Goal: Task Accomplishment & Management: Manage account settings

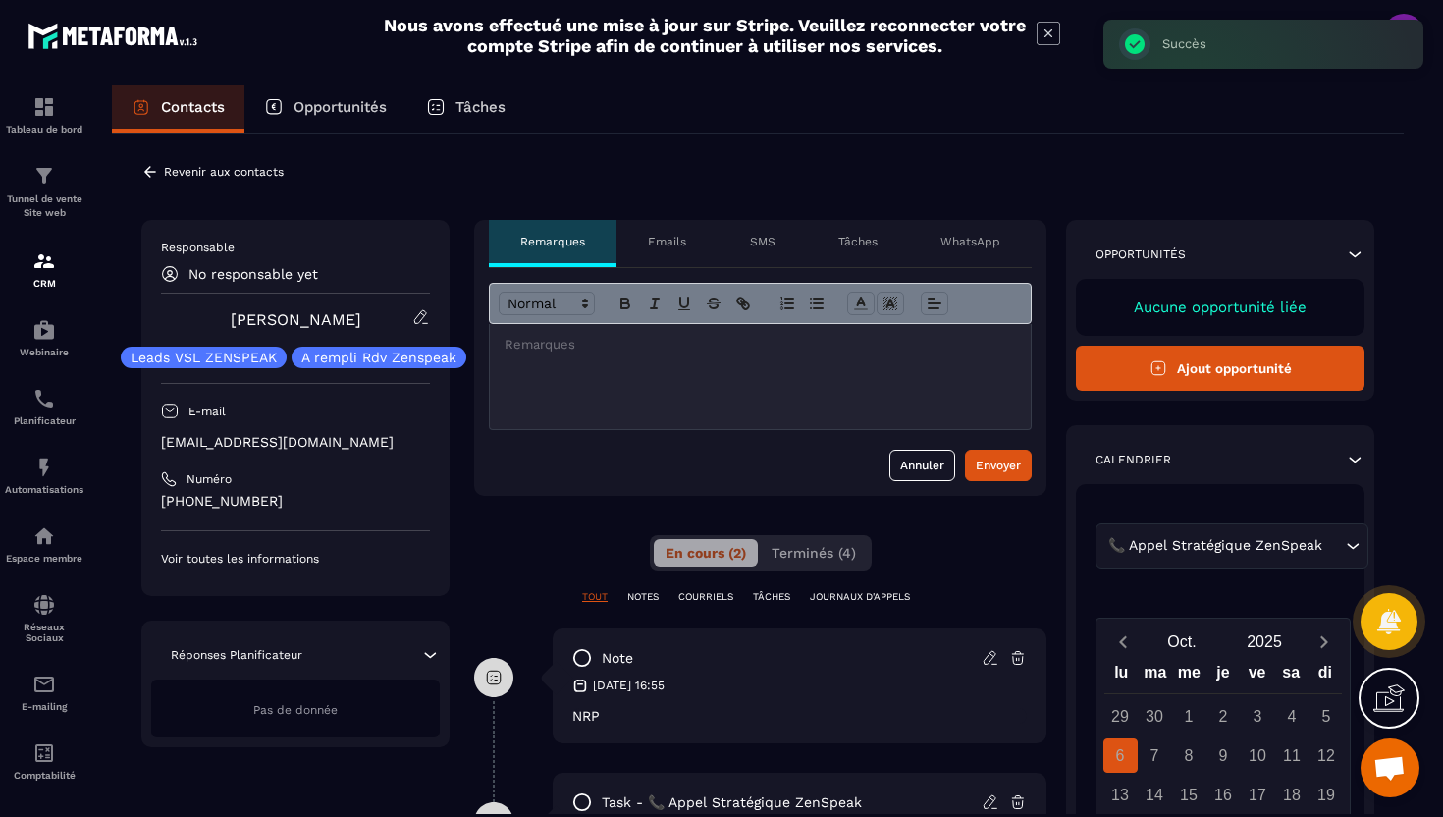
click at [152, 173] on icon at bounding box center [150, 172] width 18 height 18
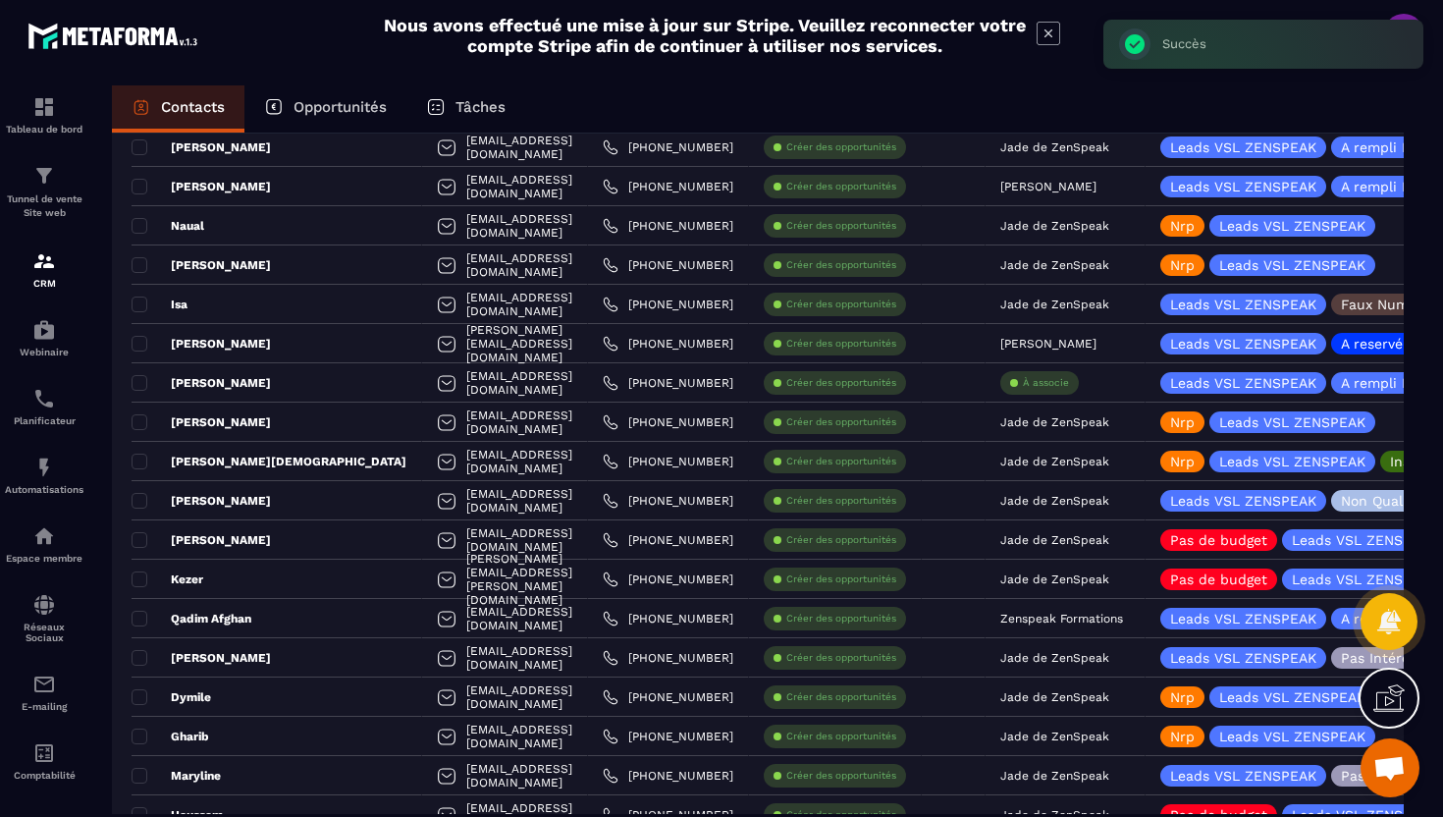
scroll to position [3323, 0]
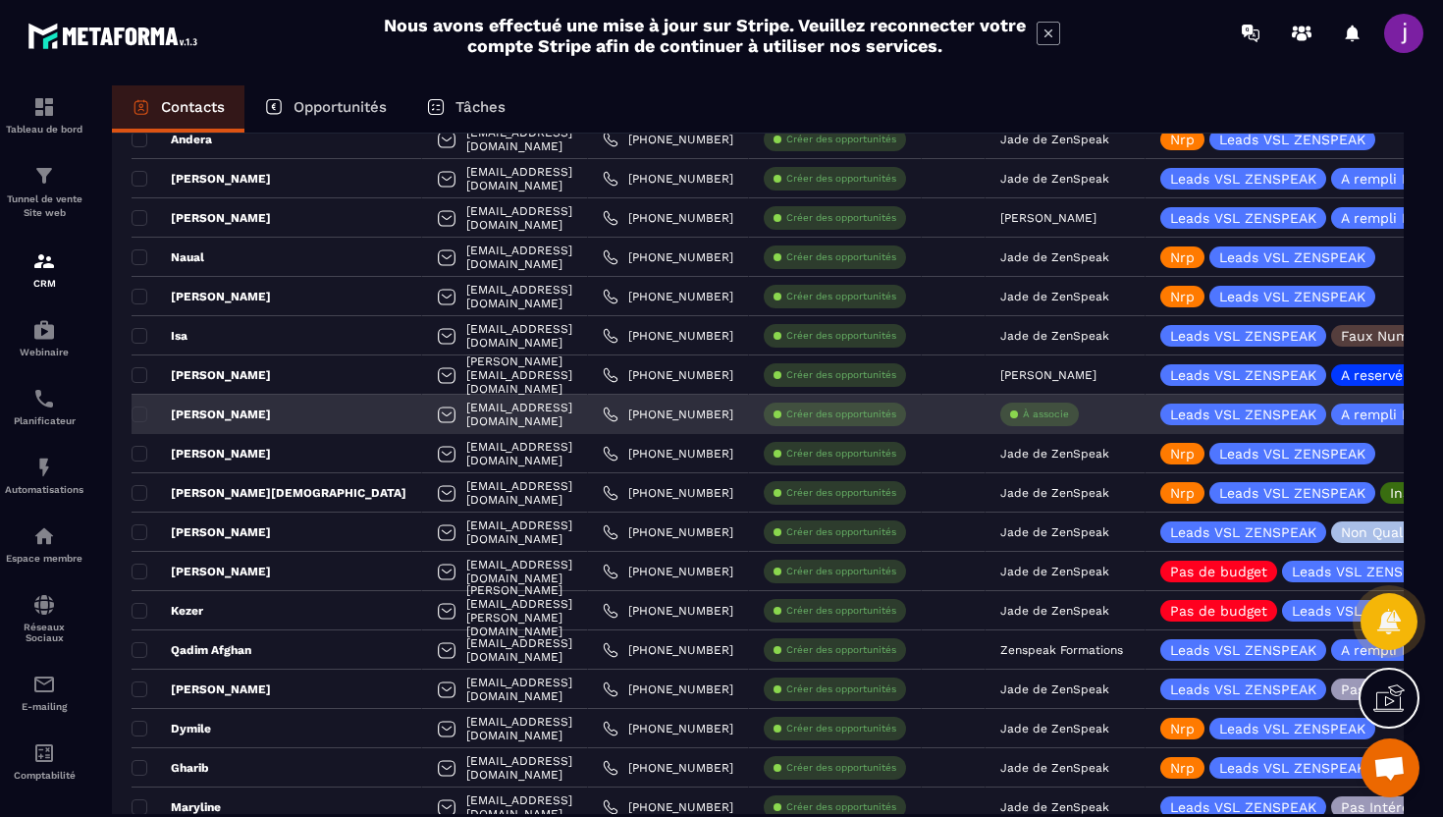
click at [1064, 415] on p "À associe" at bounding box center [1046, 414] width 46 height 14
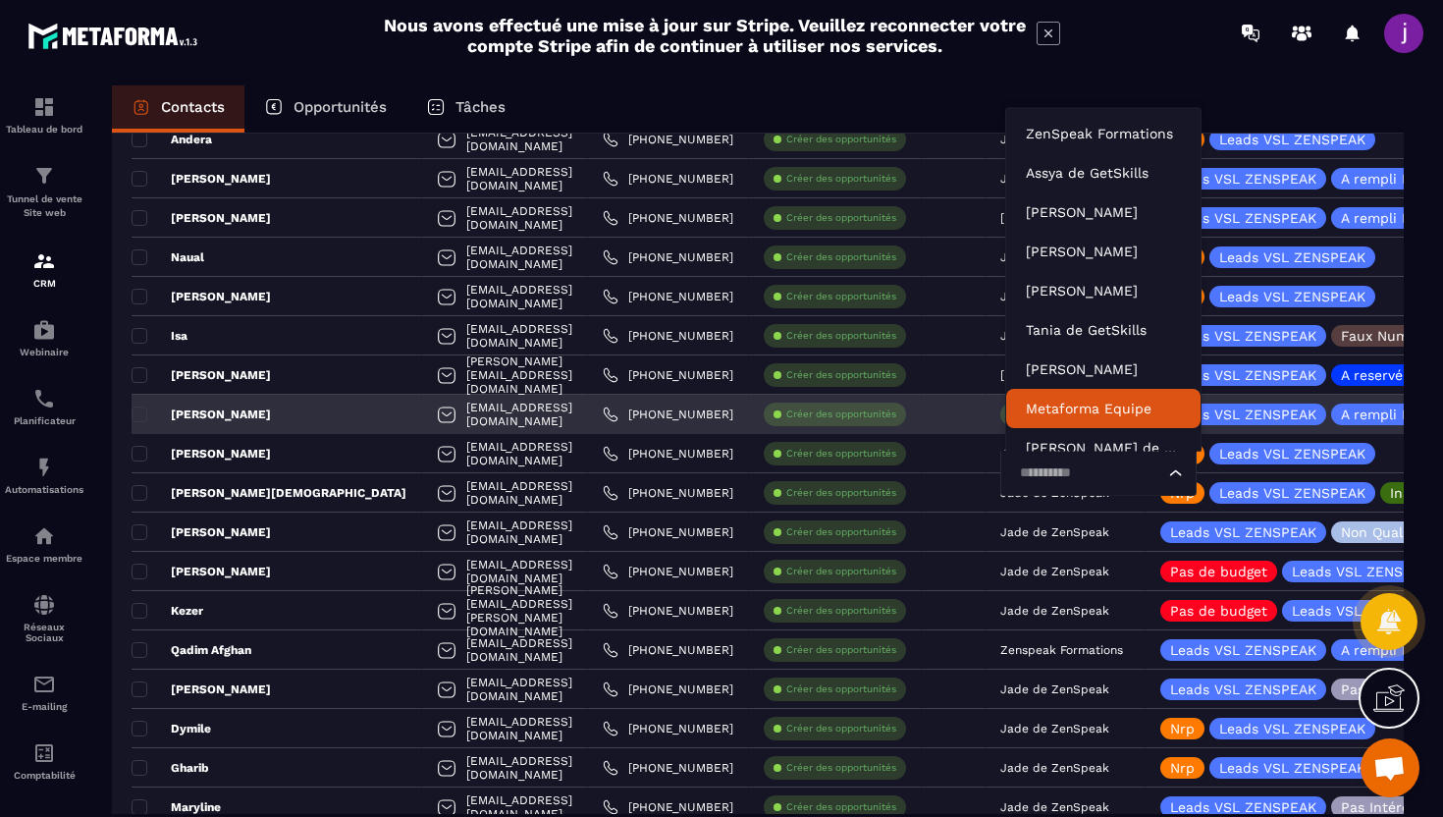
scroll to position [15, 0]
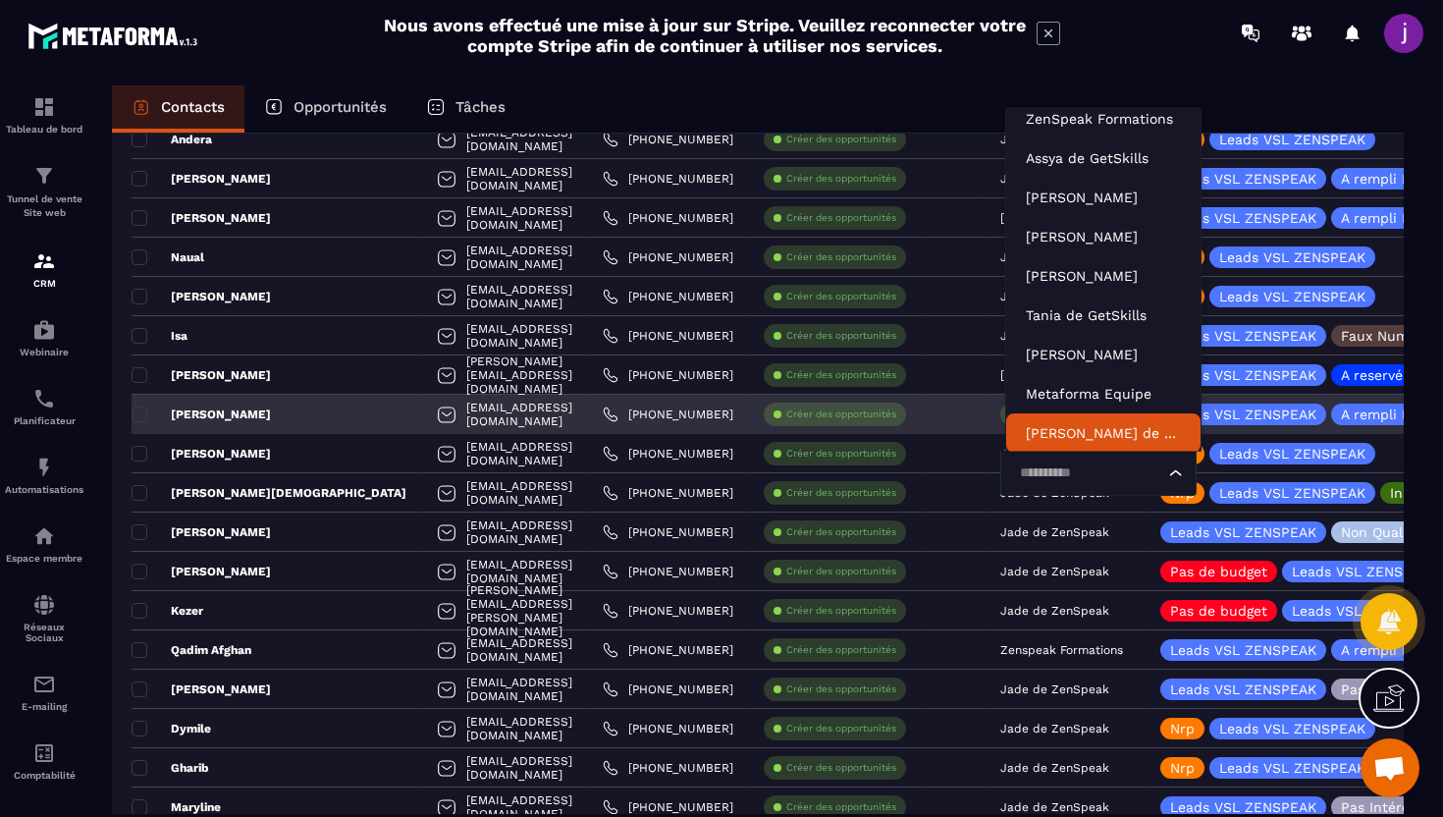
click at [1068, 482] on input "Search for option" at bounding box center [1088, 473] width 151 height 22
type input "****"
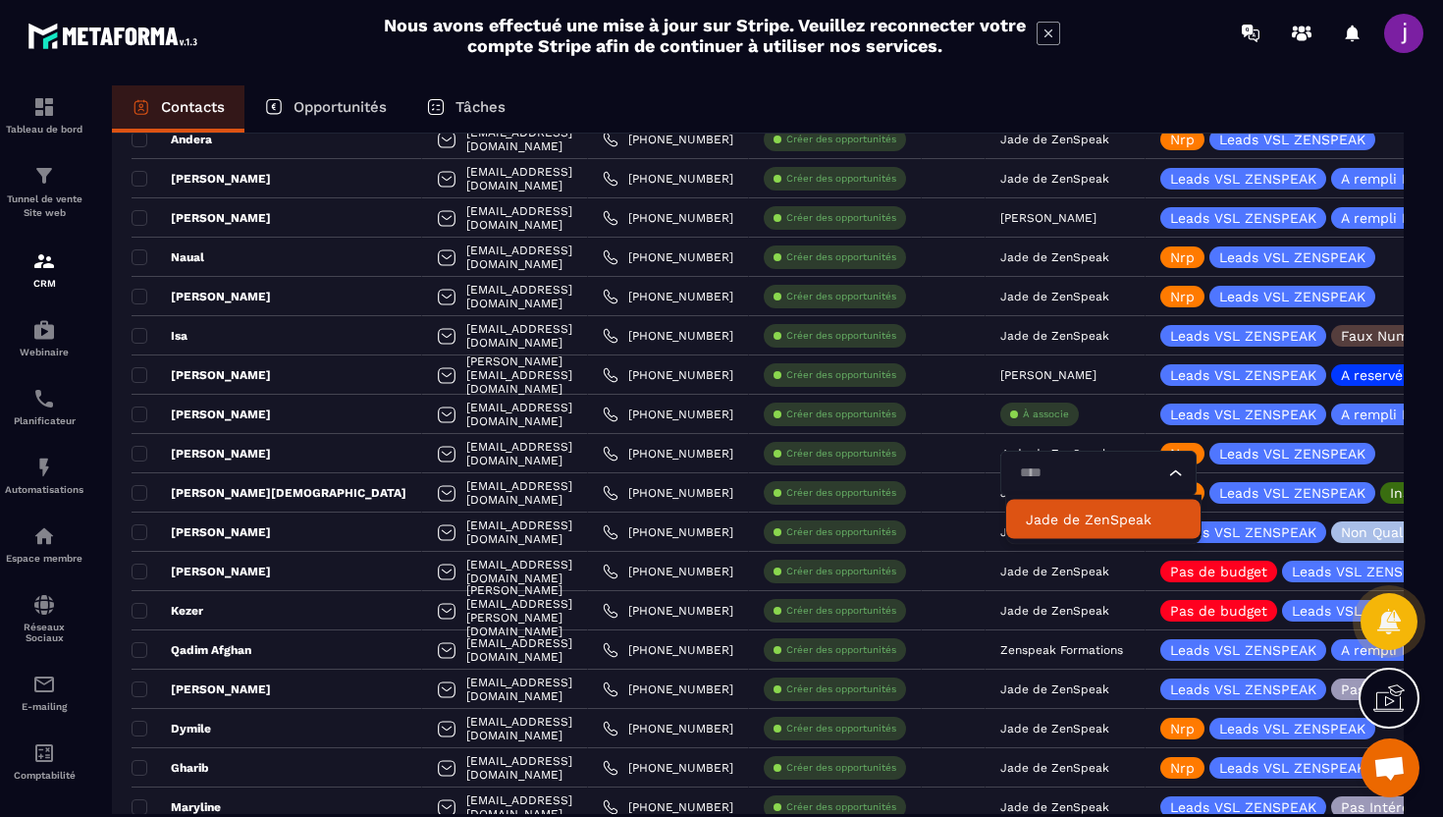
click at [1066, 524] on p "Jade de ZenSpeak" at bounding box center [1103, 519] width 155 height 20
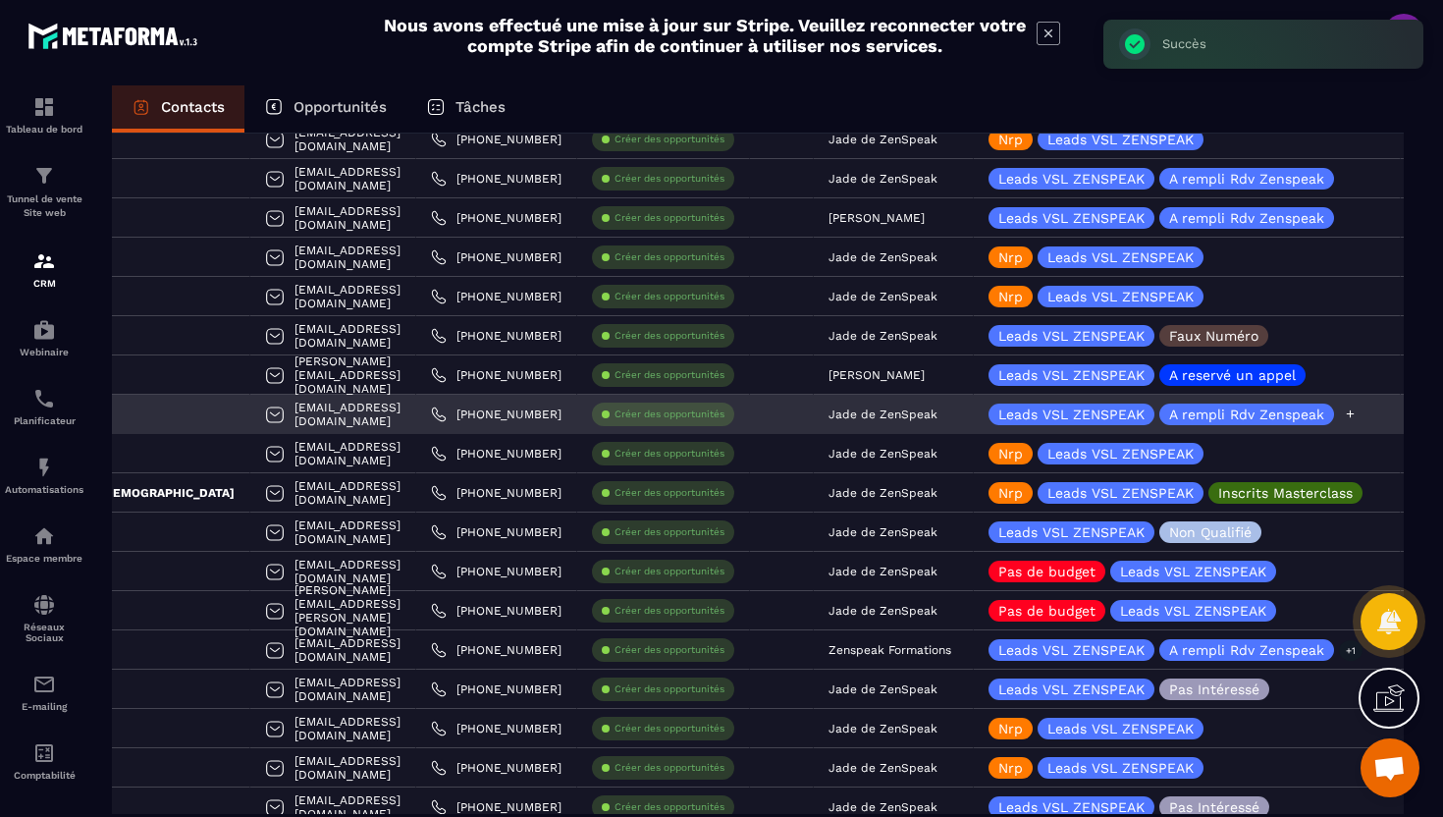
scroll to position [0, 192]
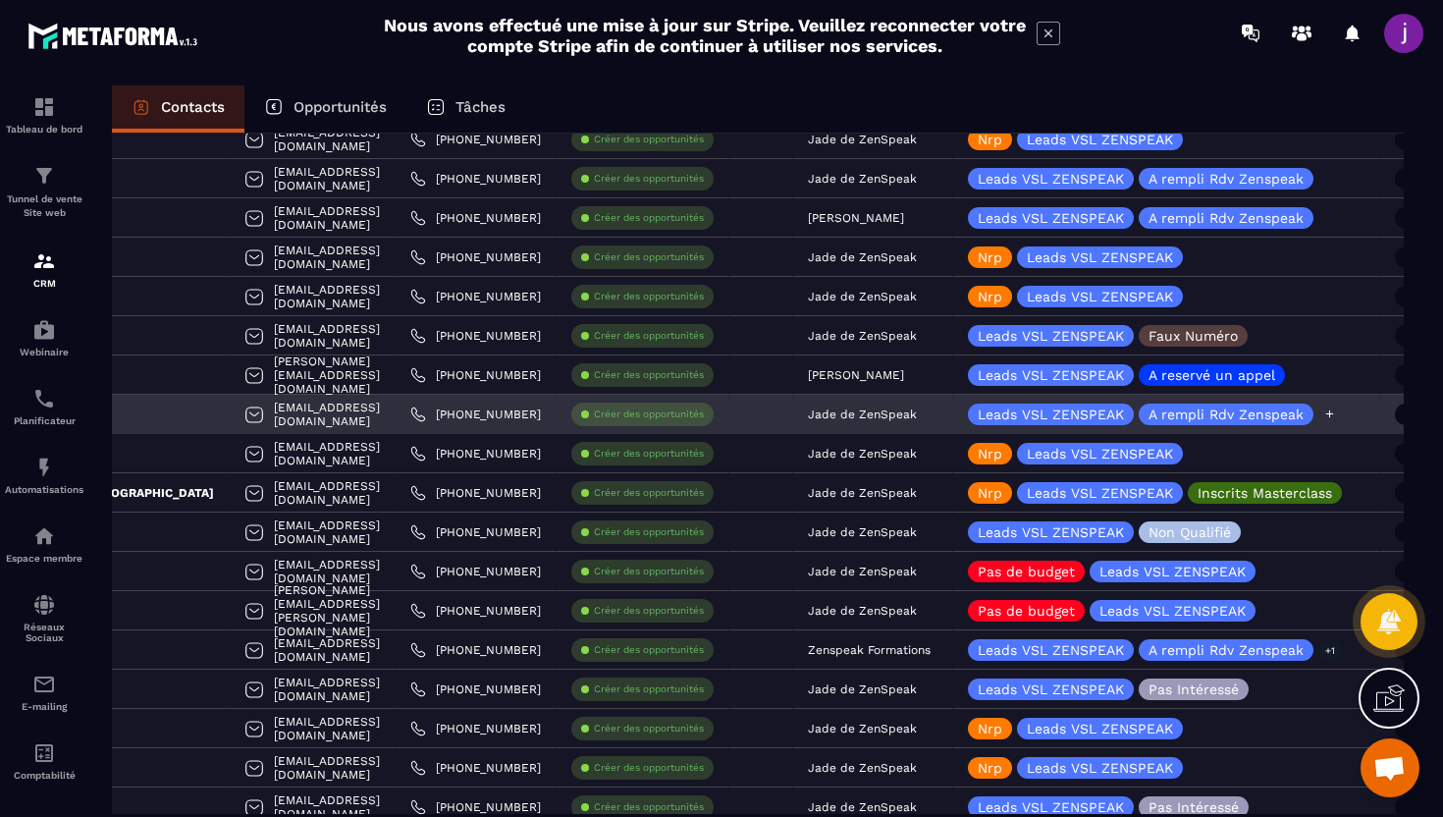
click at [1334, 417] on icon at bounding box center [1329, 413] width 13 height 13
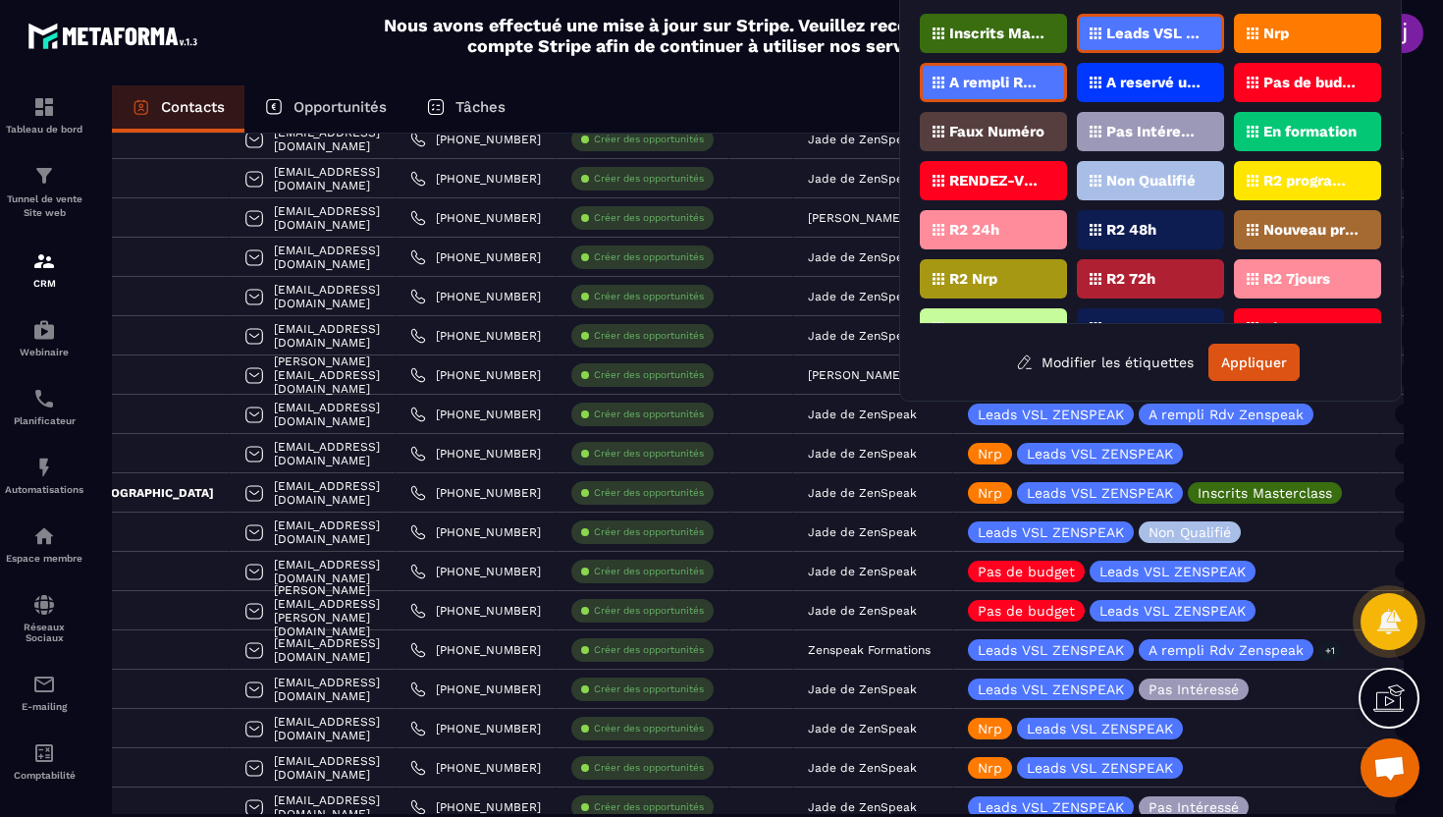
click at [1289, 27] on p "Nrp" at bounding box center [1276, 33] width 26 height 14
click at [1248, 370] on button "Appliquer" at bounding box center [1253, 361] width 91 height 37
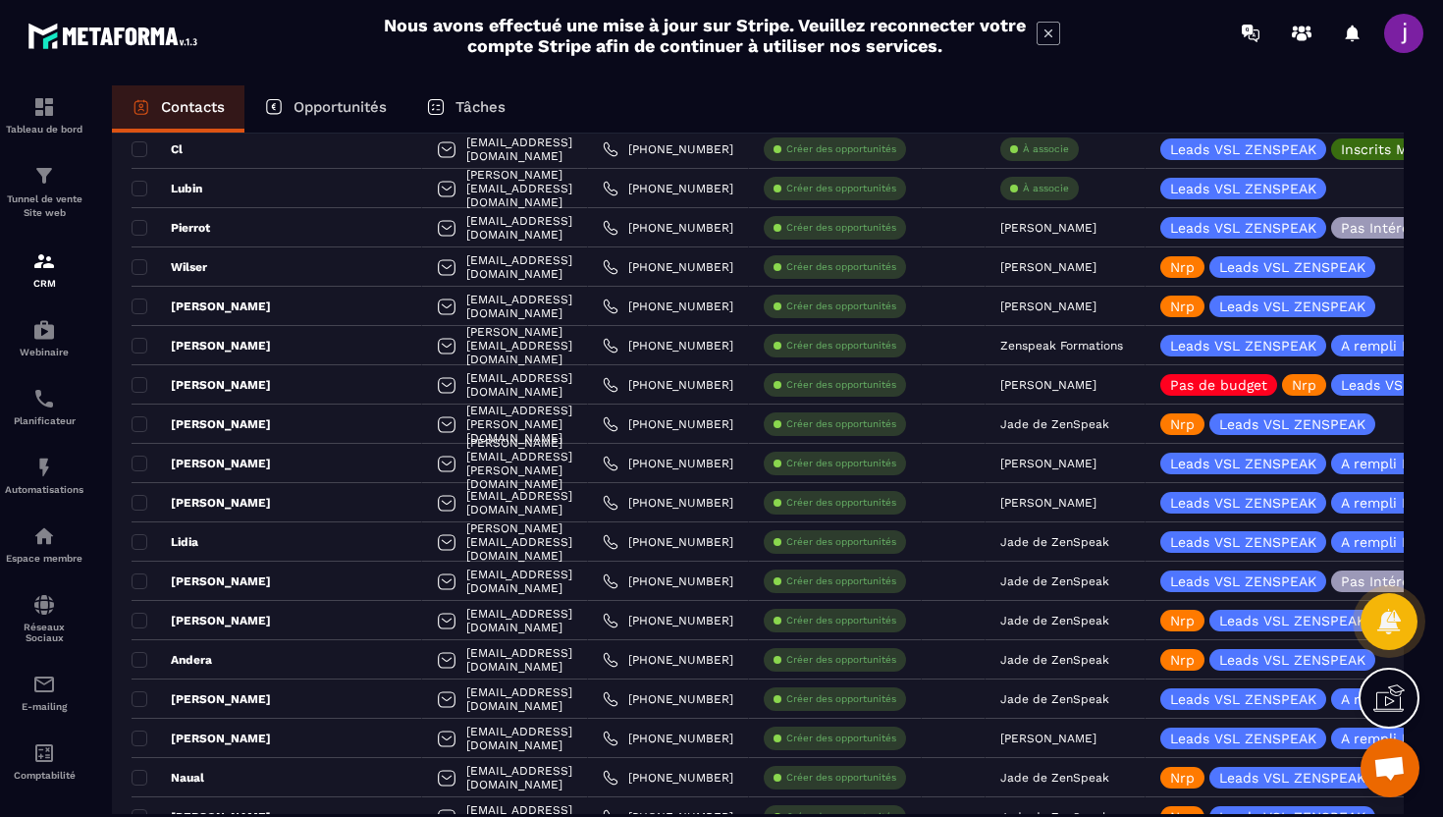
scroll to position [2576, 0]
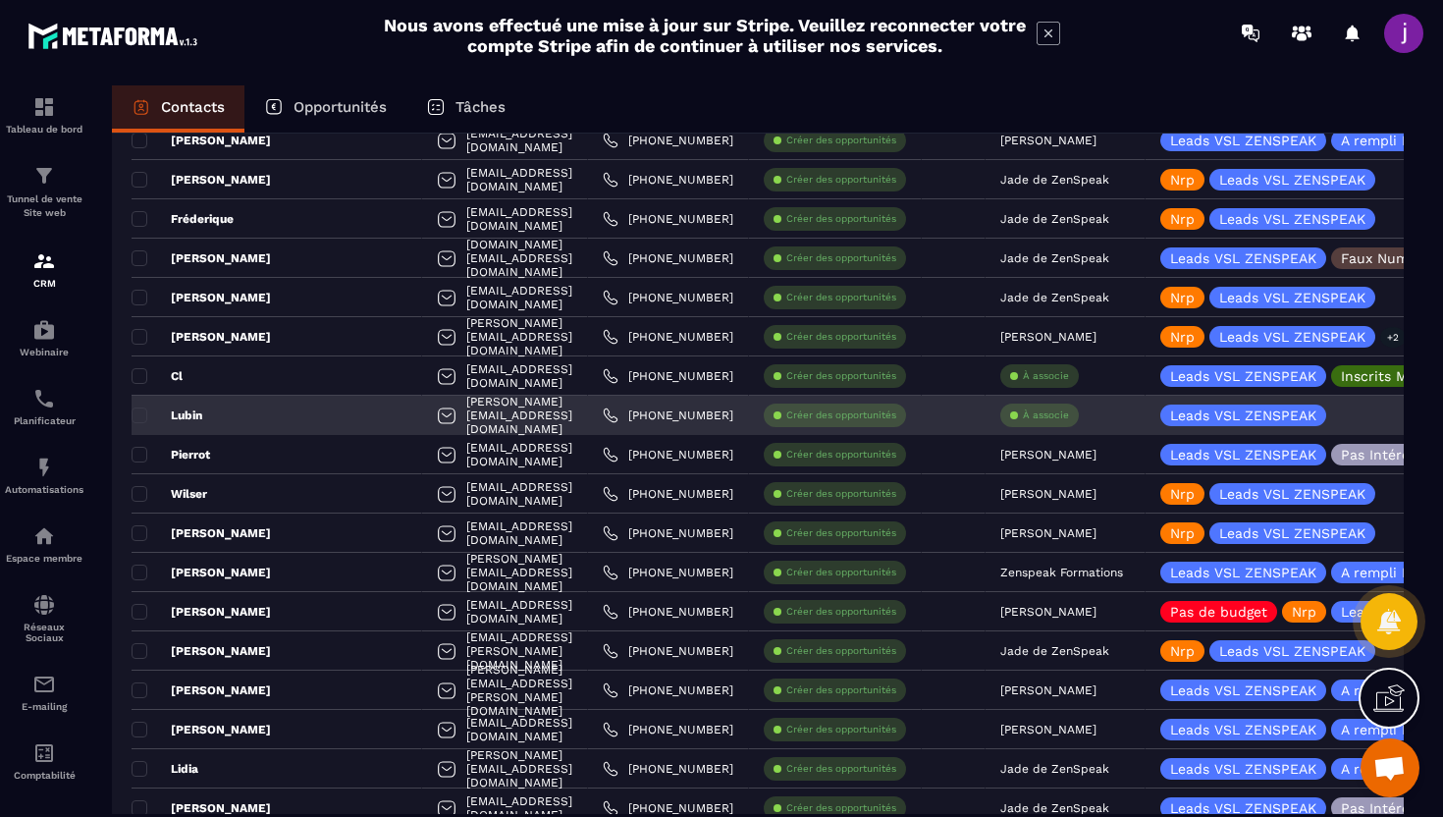
click at [264, 413] on div "Lubin" at bounding box center [277, 415] width 290 height 39
